Goal: Find specific page/section: Find specific page/section

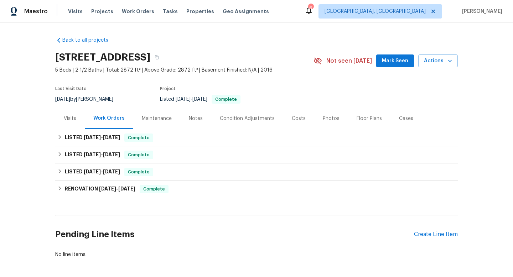
click at [65, 118] on div "Visits" at bounding box center [70, 118] width 12 height 7
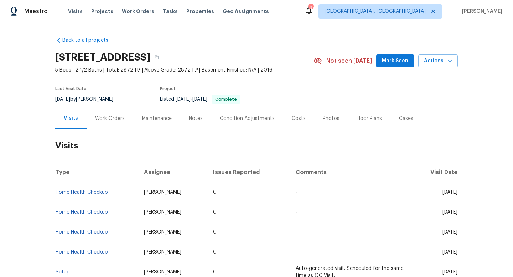
scroll to position [119, 0]
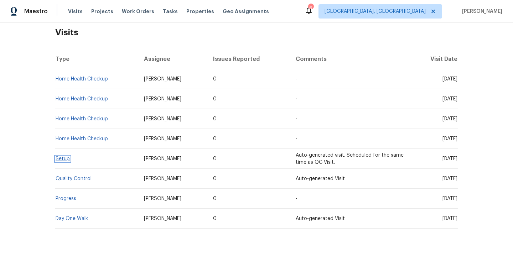
click at [59, 156] on link "Setup" at bounding box center [63, 158] width 14 height 5
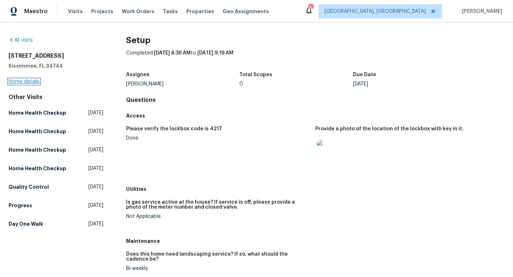
click at [21, 84] on link "Home details" at bounding box center [24, 81] width 31 height 5
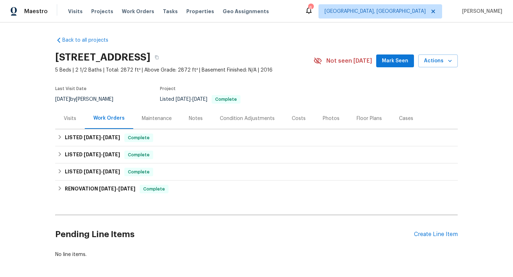
click at [189, 115] on div "Notes" at bounding box center [196, 118] width 14 height 7
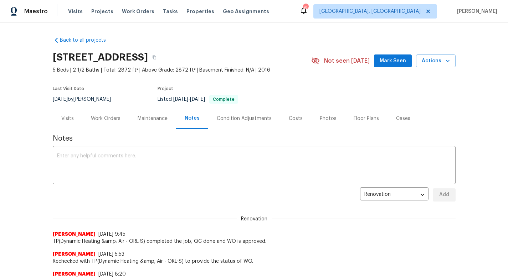
click at [145, 110] on div "Maintenance" at bounding box center [152, 118] width 47 height 21
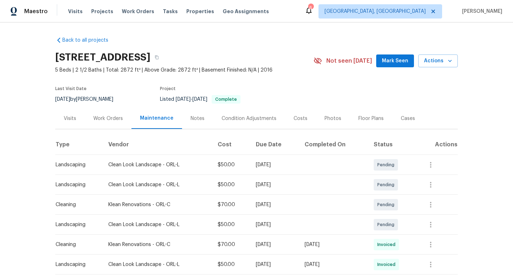
click at [108, 119] on div "Work Orders" at bounding box center [108, 118] width 30 height 7
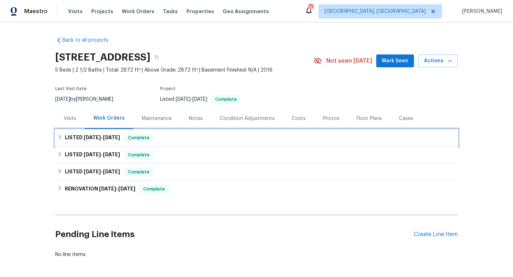
click at [57, 136] on icon at bounding box center [59, 137] width 5 height 5
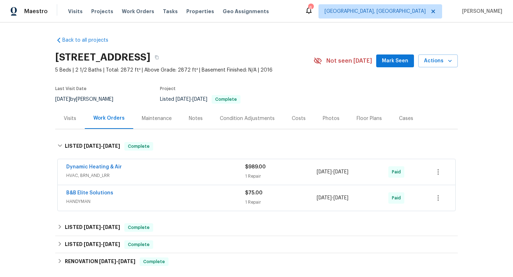
click at [68, 121] on div "Visits" at bounding box center [70, 118] width 12 height 7
